Goal: Task Accomplishment & Management: Use online tool/utility

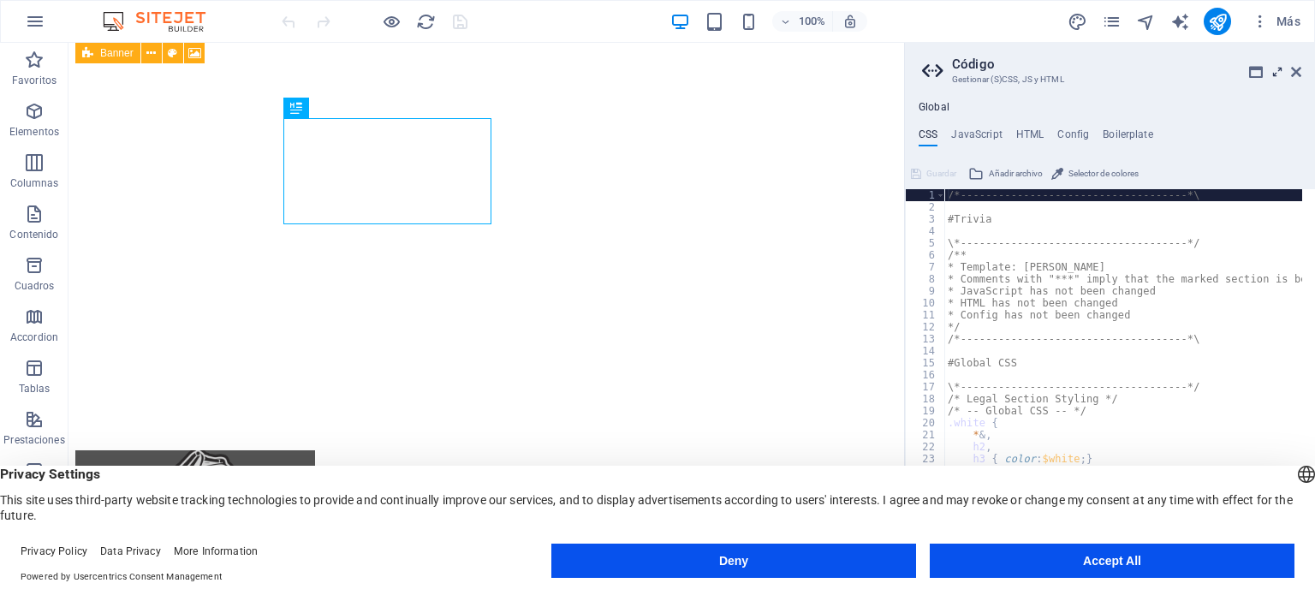
click at [1277, 68] on icon at bounding box center [1277, 72] width 0 height 14
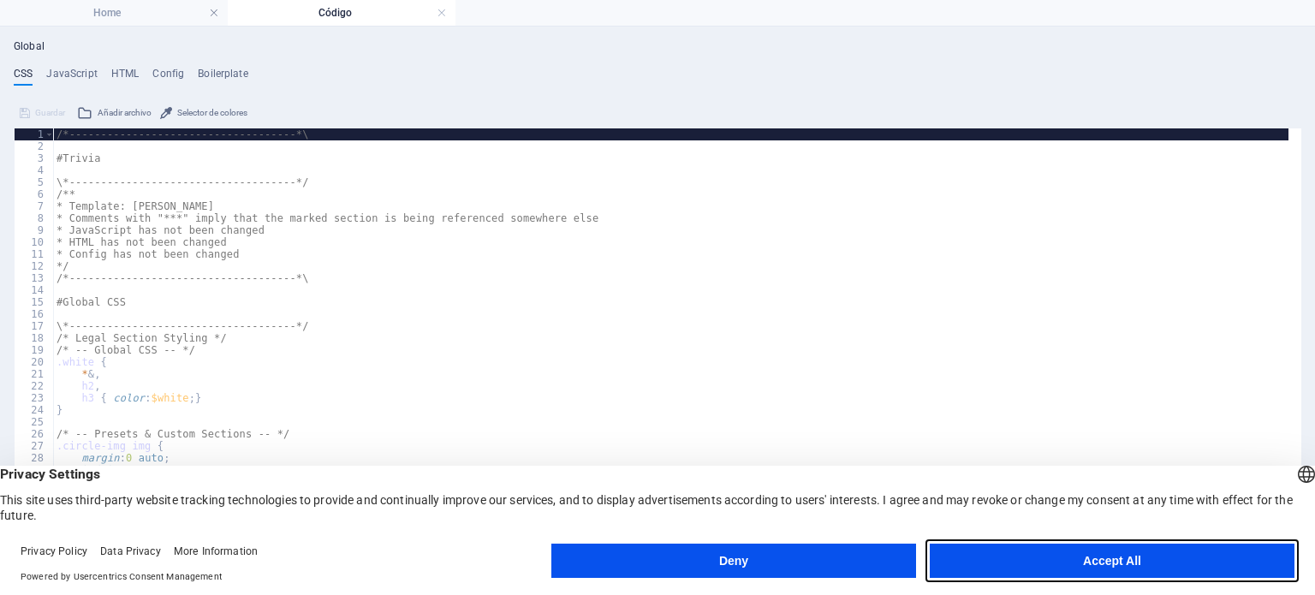
click at [1063, 563] on button "Accept All" at bounding box center [1112, 561] width 365 height 34
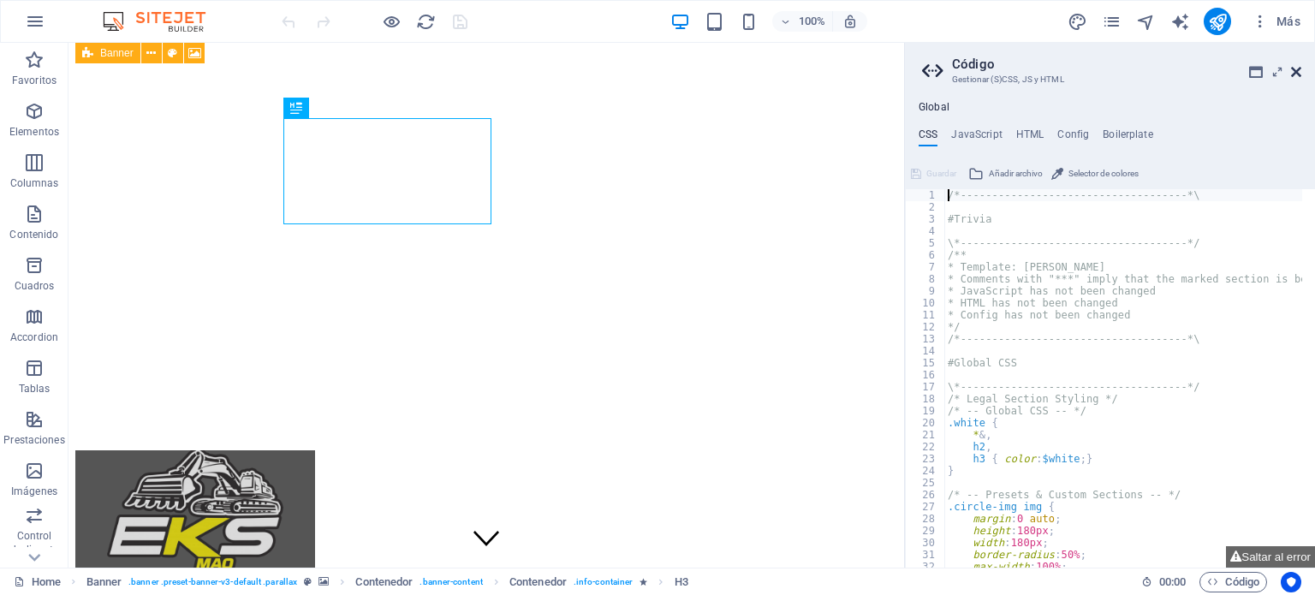
click at [1297, 72] on icon at bounding box center [1296, 72] width 10 height 14
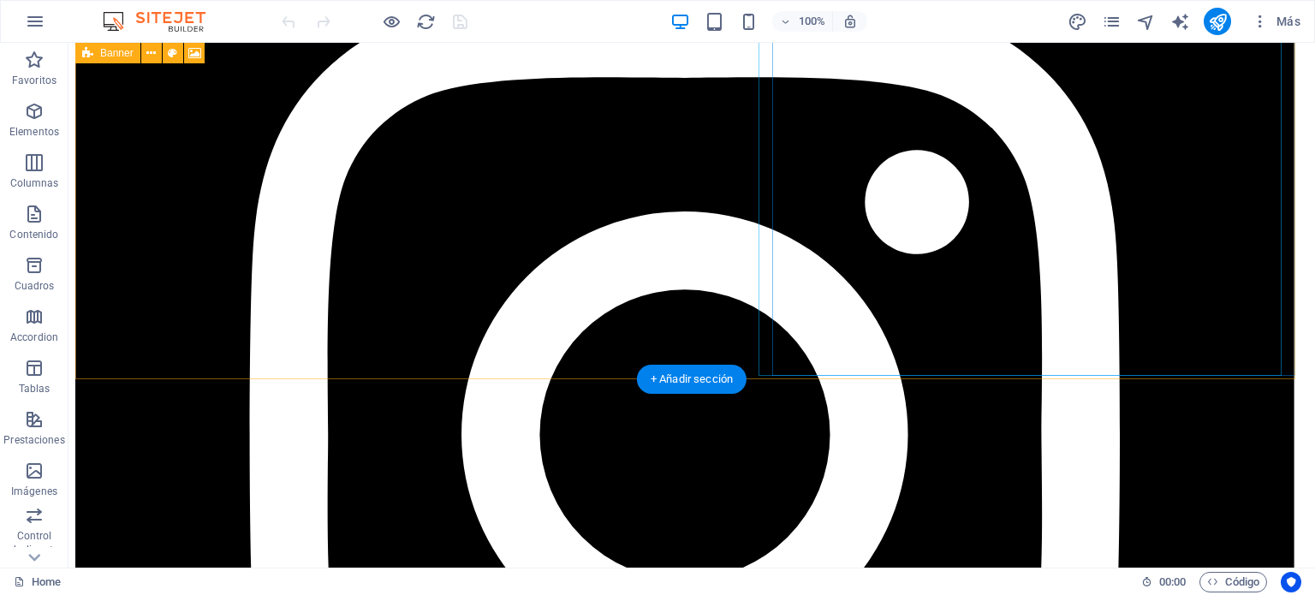
scroll to position [1284, 0]
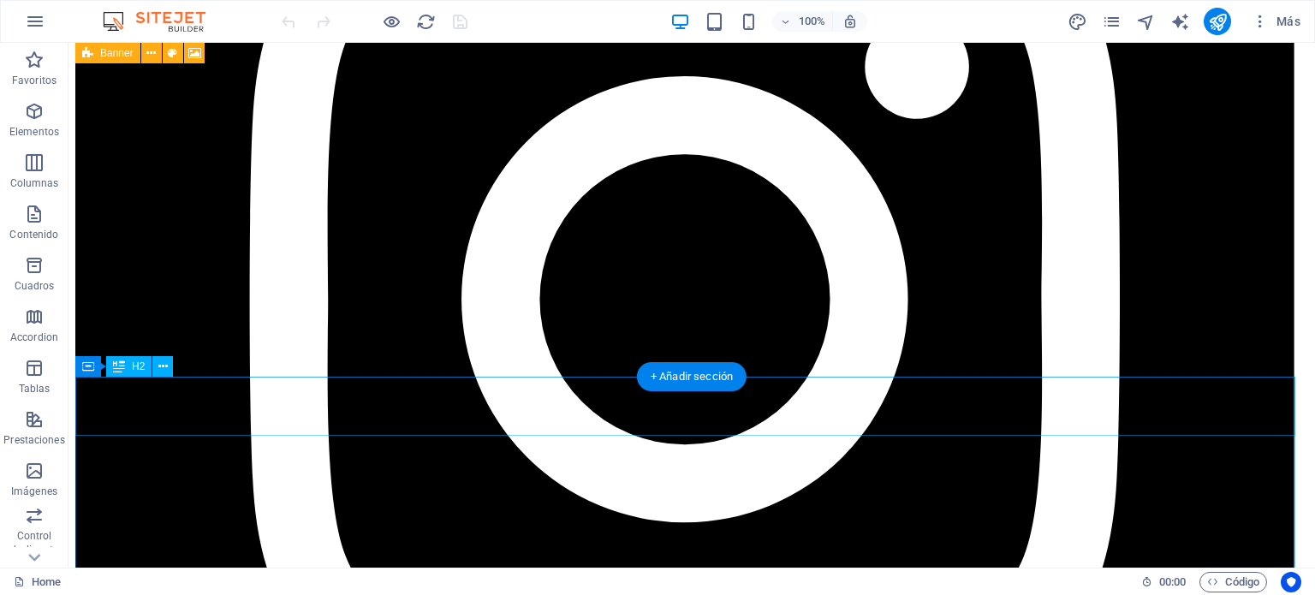
click at [161, 368] on icon at bounding box center [162, 367] width 9 height 18
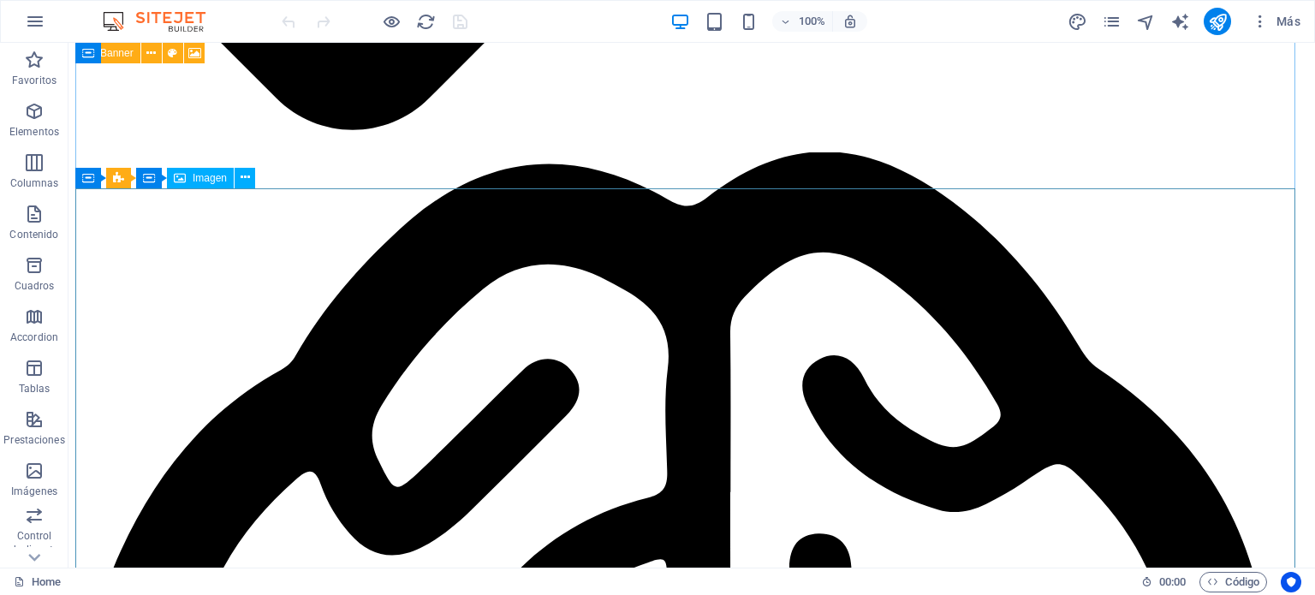
scroll to position [8303, 0]
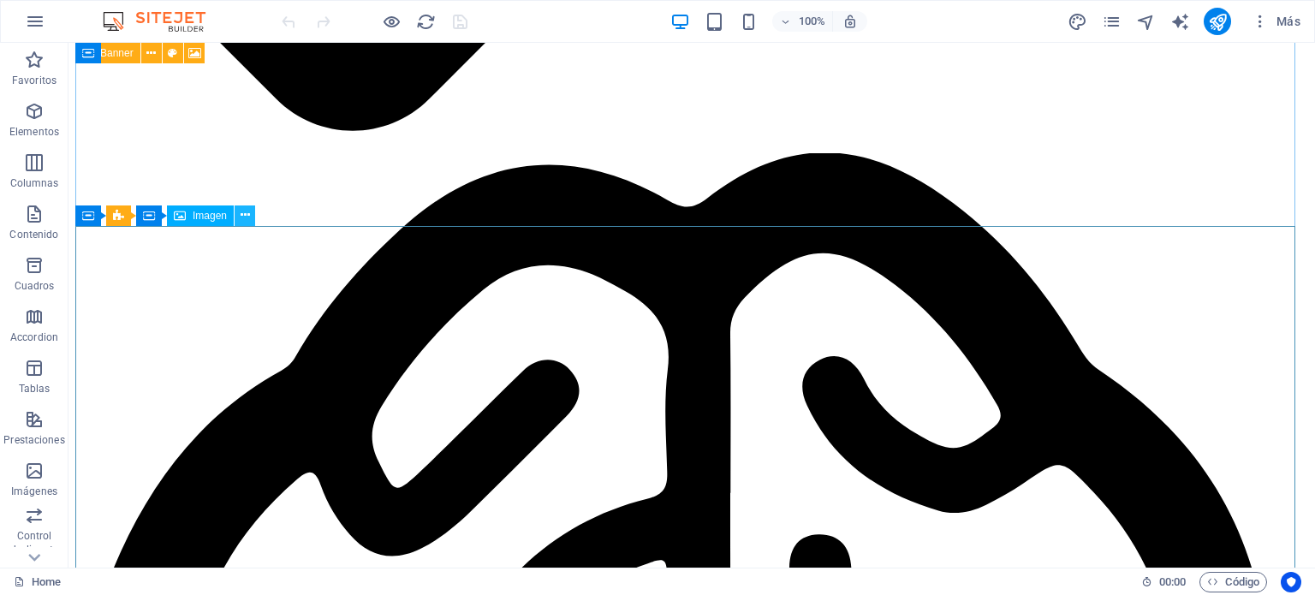
click at [244, 218] on icon at bounding box center [245, 215] width 9 height 18
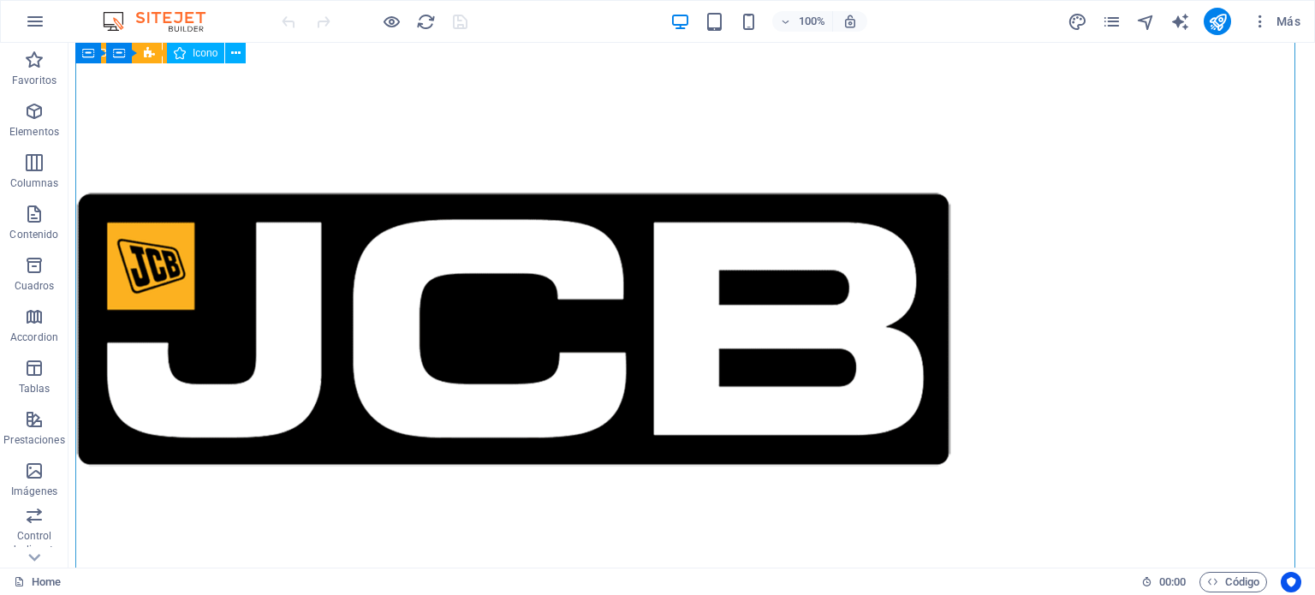
scroll to position [24052, 0]
